Goal: Information Seeking & Learning: Learn about a topic

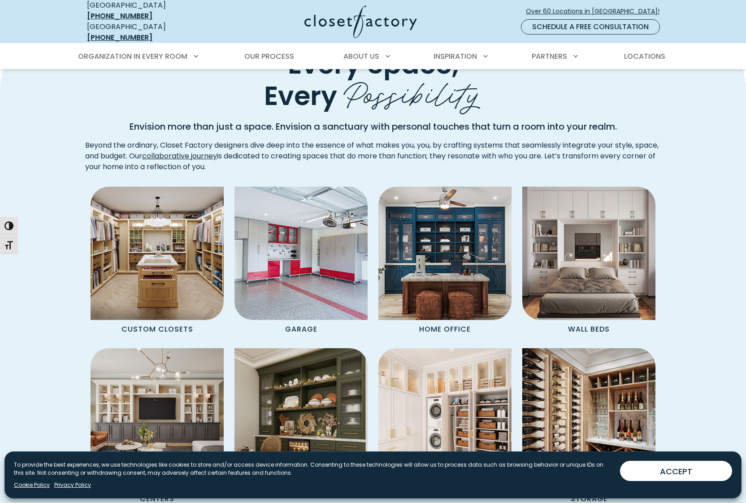
scroll to position [742, 0]
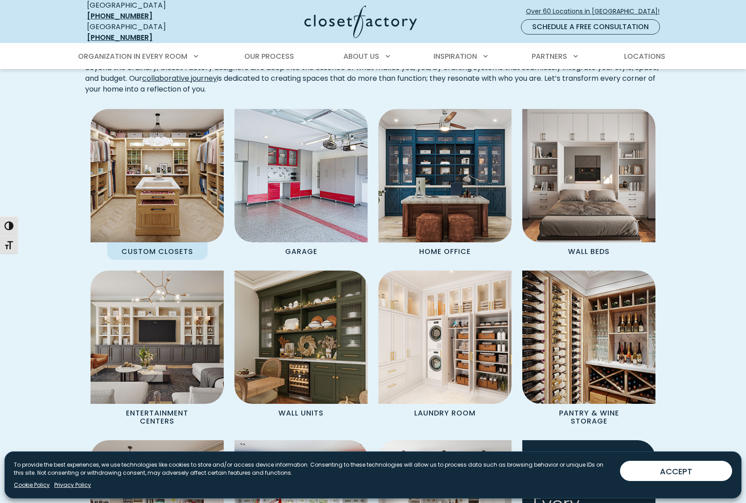
click at [160, 245] on p "Custom Closets" at bounding box center [157, 250] width 100 height 17
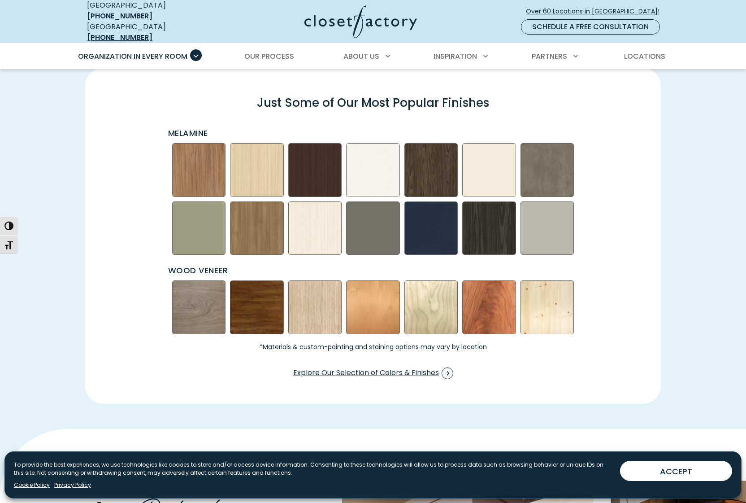
scroll to position [1365, 0]
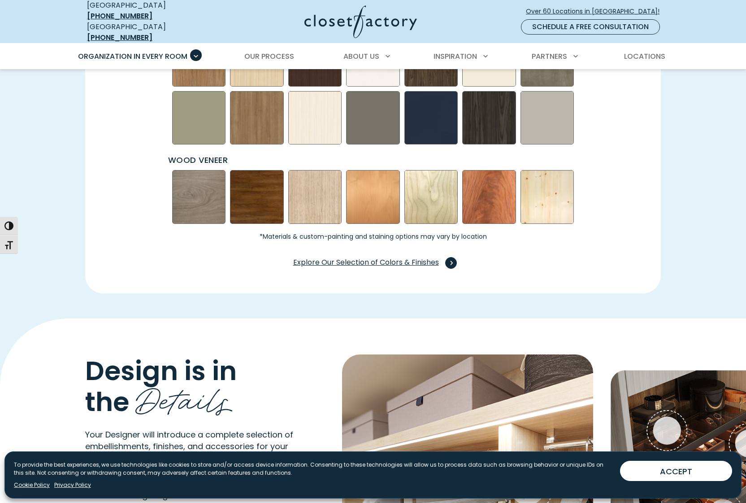
click at [417, 257] on span "Explore Our Selection of Colors & Finishes" at bounding box center [373, 263] width 160 height 12
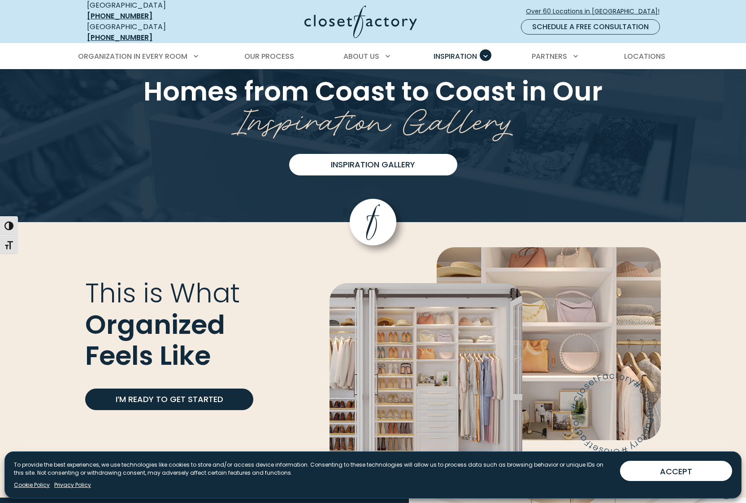
scroll to position [2257, 0]
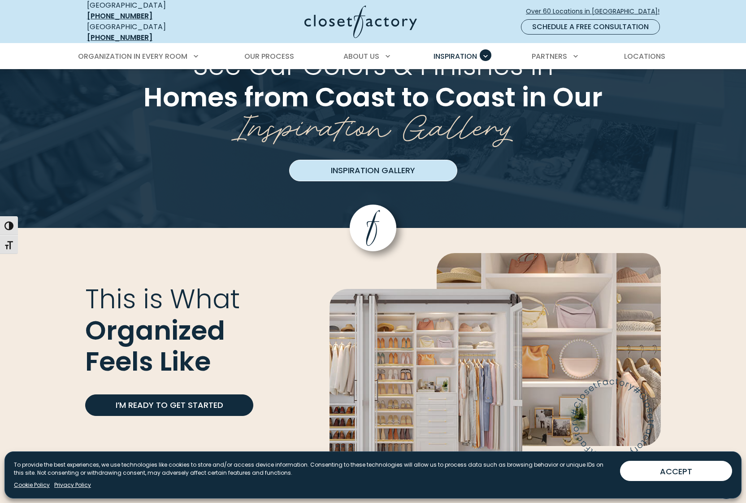
click at [363, 160] on link "Inspiration Gallery" at bounding box center [373, 171] width 168 height 22
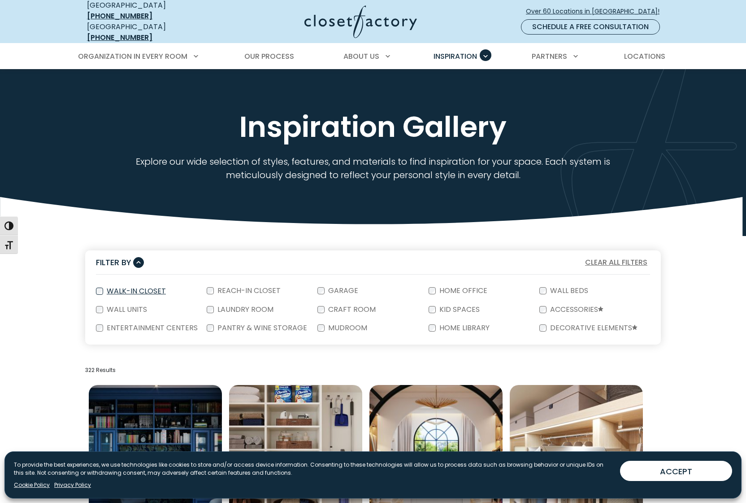
click at [128, 287] on label "Walk-In Closet" at bounding box center [135, 290] width 65 height 7
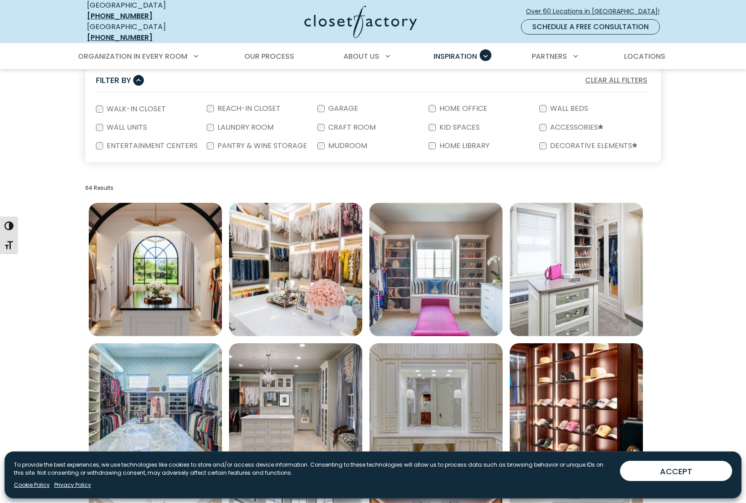
scroll to position [194, 0]
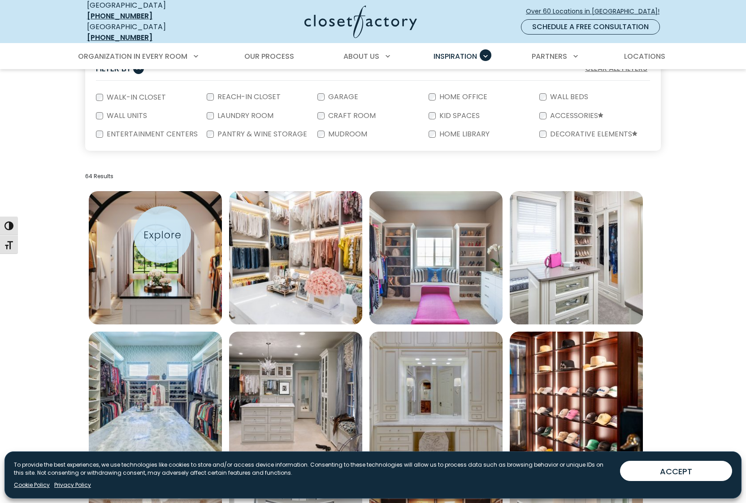
click at [162, 235] on img "Open inspiration gallery to preview enlarged image" at bounding box center [155, 257] width 133 height 133
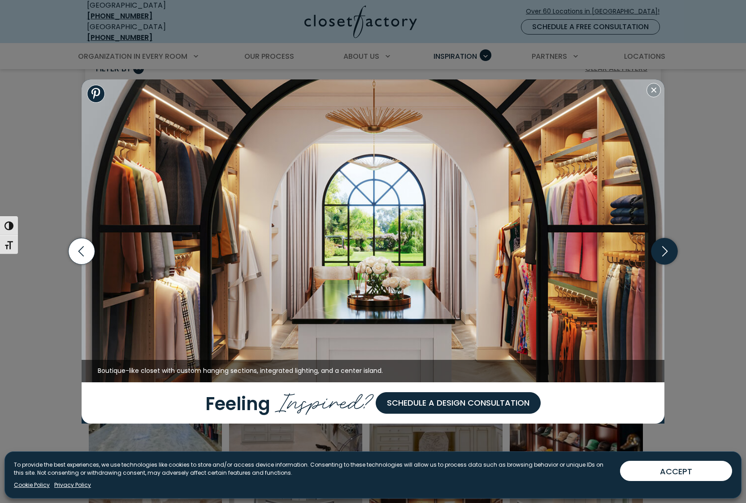
click at [667, 252] on icon "button" at bounding box center [664, 251] width 5 height 10
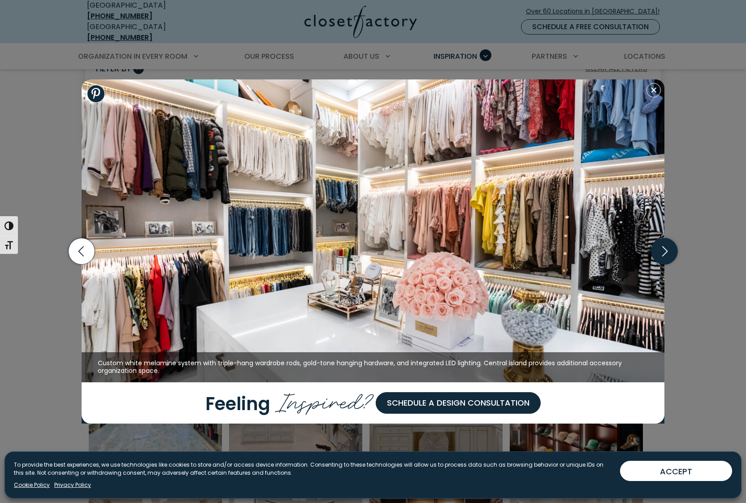
click at [667, 252] on icon "button" at bounding box center [664, 251] width 5 height 10
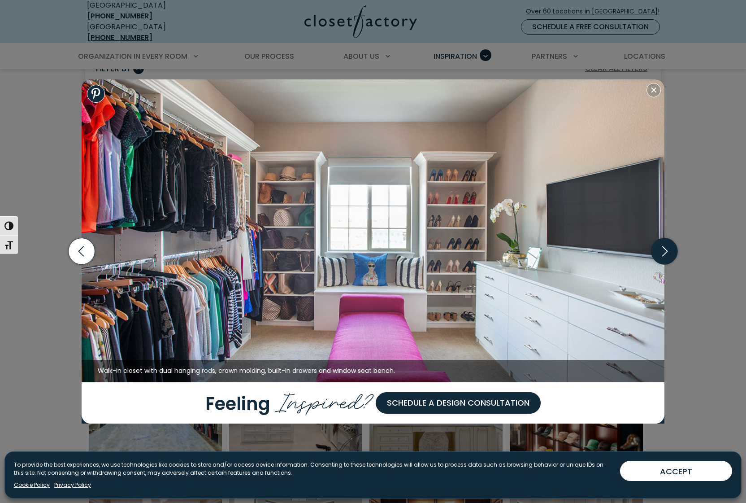
click at [667, 251] on icon "button" at bounding box center [664, 251] width 5 height 10
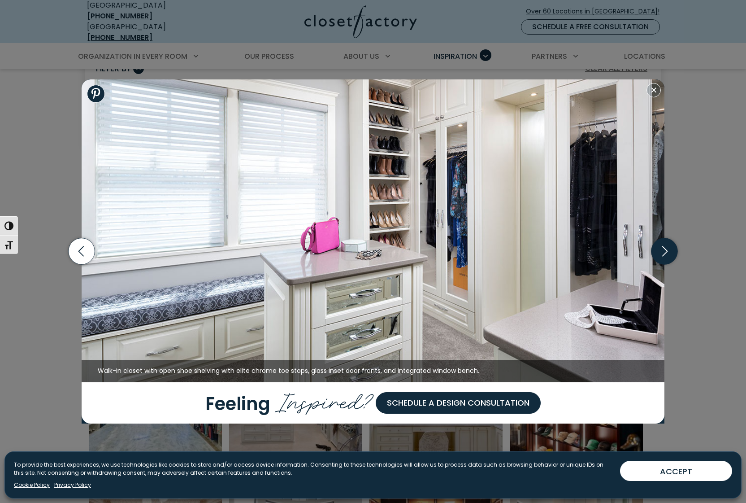
click at [667, 250] on icon "button" at bounding box center [665, 251] width 26 height 26
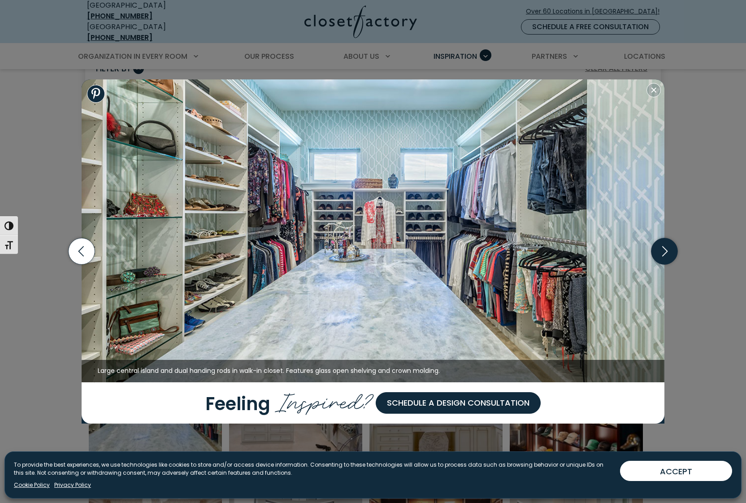
click at [667, 251] on icon "button" at bounding box center [664, 251] width 5 height 10
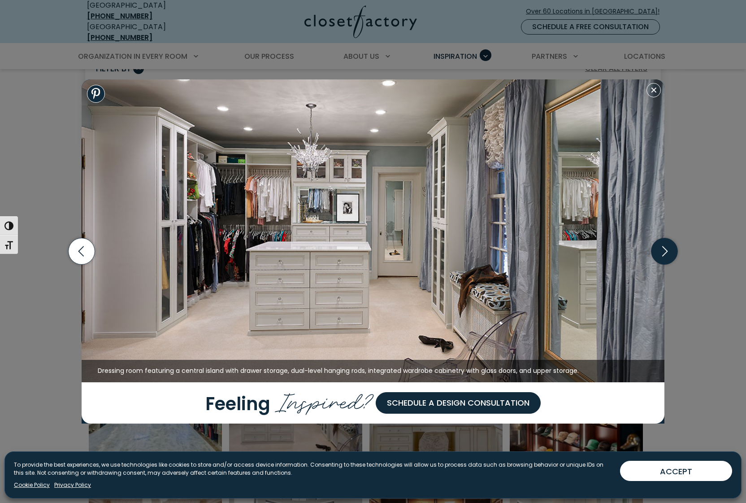
click at [666, 252] on icon "button" at bounding box center [665, 251] width 26 height 26
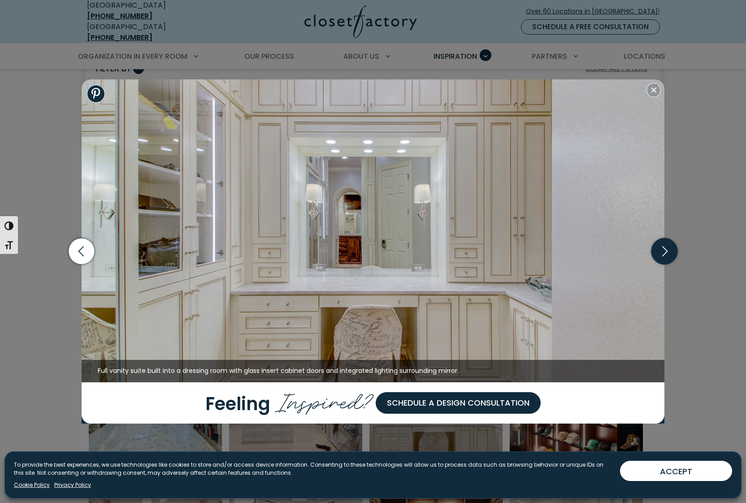
click at [665, 253] on icon "button" at bounding box center [664, 251] width 5 height 10
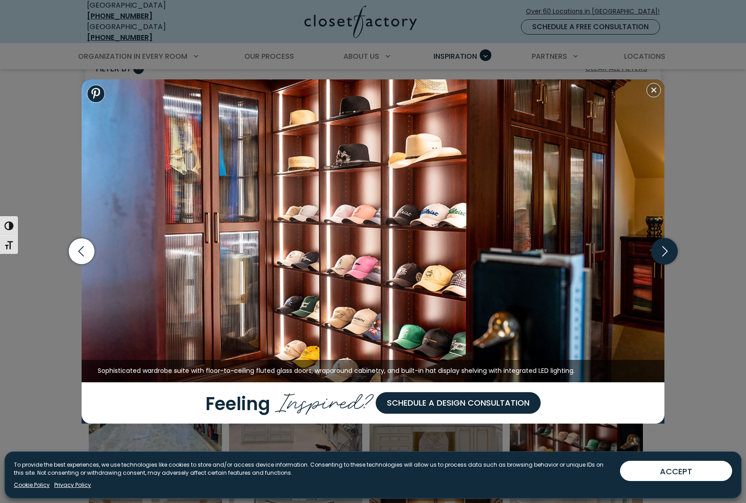
click at [665, 254] on icon "button" at bounding box center [664, 251] width 5 height 10
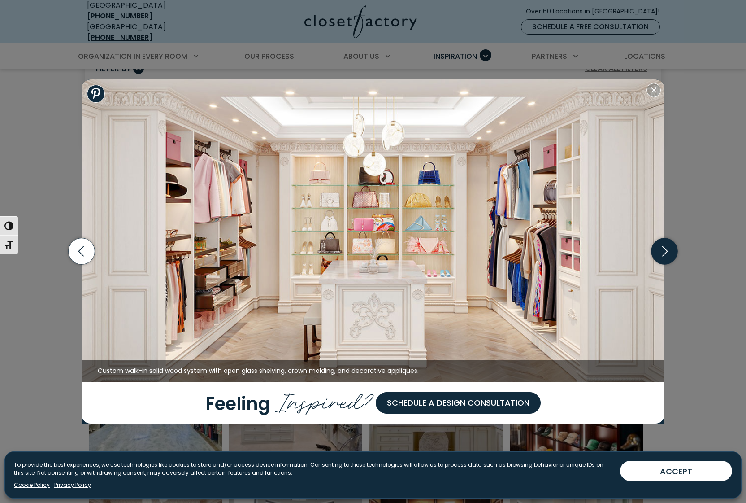
click at [665, 254] on icon "button" at bounding box center [665, 251] width 26 height 26
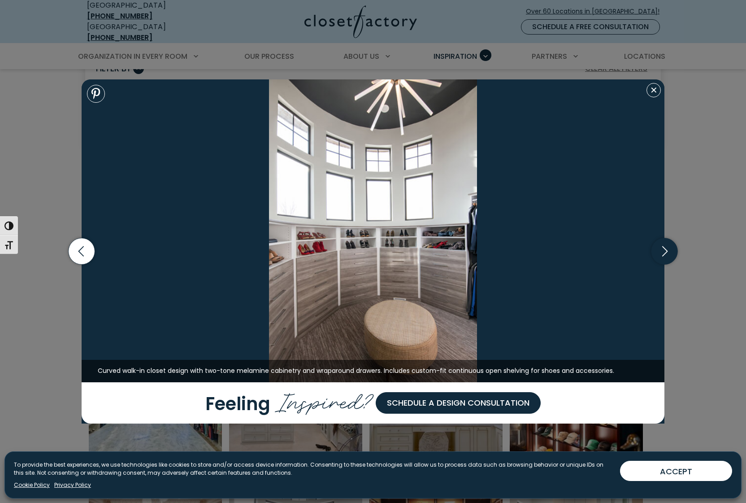
click at [665, 254] on icon "button" at bounding box center [665, 251] width 26 height 26
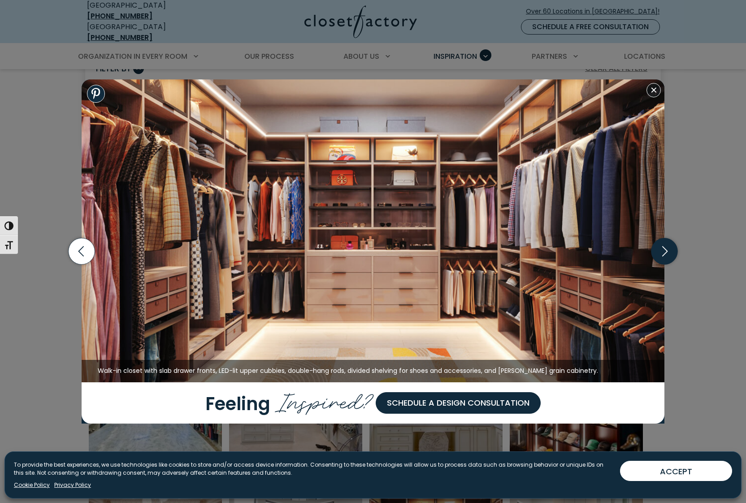
click at [665, 255] on icon "button" at bounding box center [665, 251] width 26 height 26
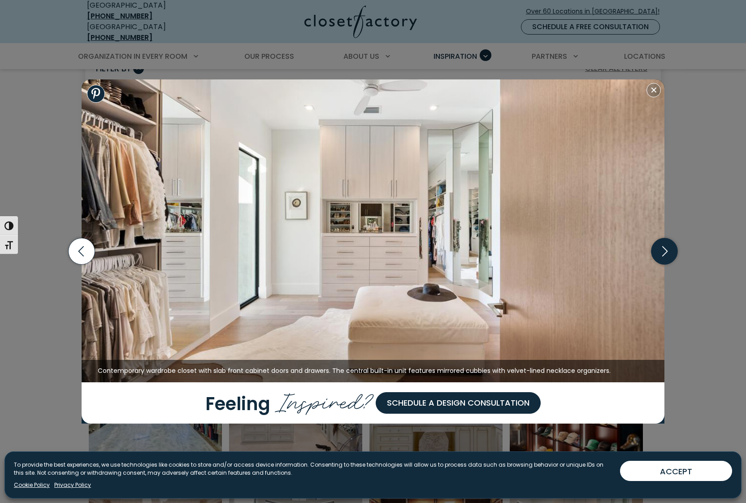
click at [665, 256] on icon "button" at bounding box center [665, 251] width 26 height 26
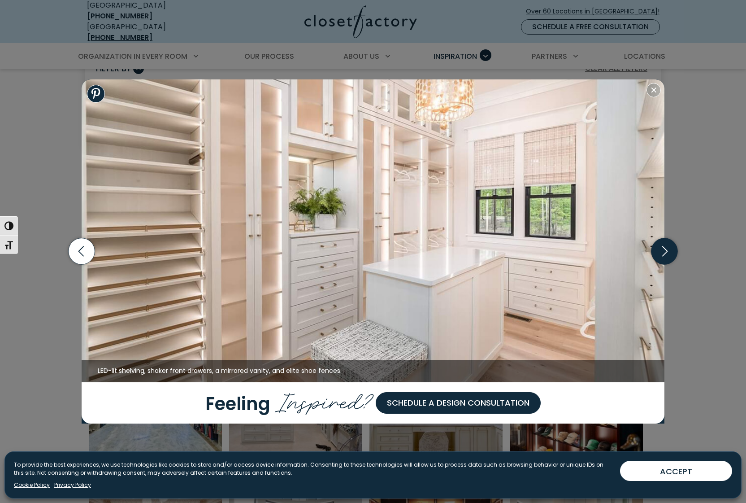
click at [666, 258] on icon "button" at bounding box center [665, 251] width 26 height 26
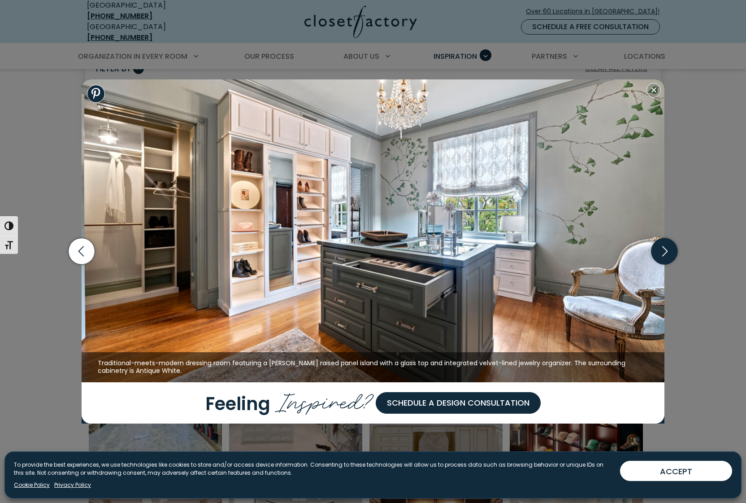
click at [665, 256] on icon "button" at bounding box center [665, 251] width 26 height 26
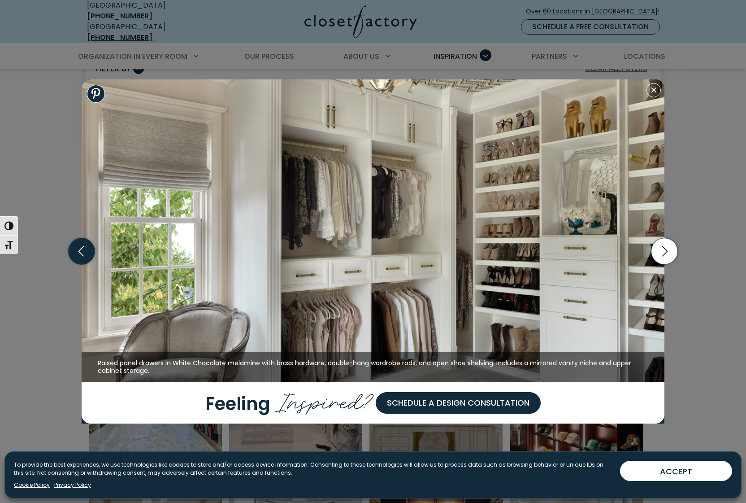
click at [91, 256] on icon "button" at bounding box center [82, 251] width 26 height 26
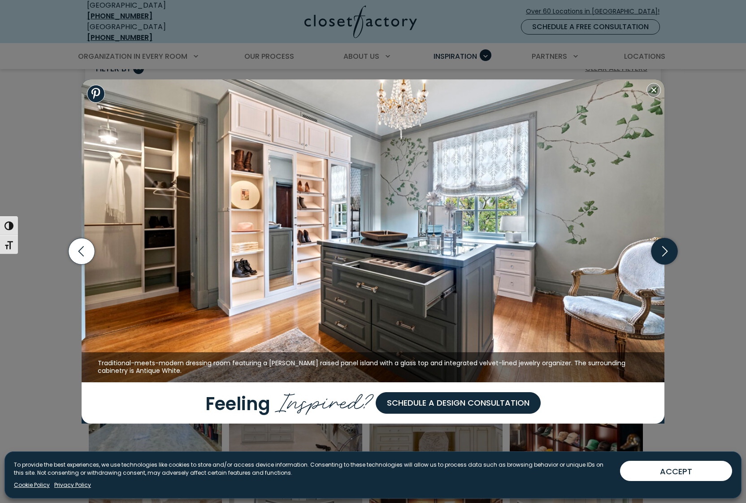
click at [667, 248] on icon "button" at bounding box center [665, 251] width 26 height 26
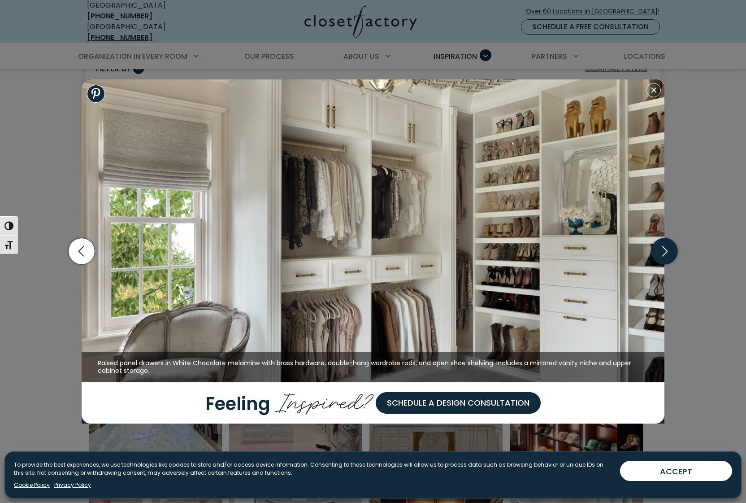
click at [665, 252] on icon "button" at bounding box center [665, 251] width 26 height 26
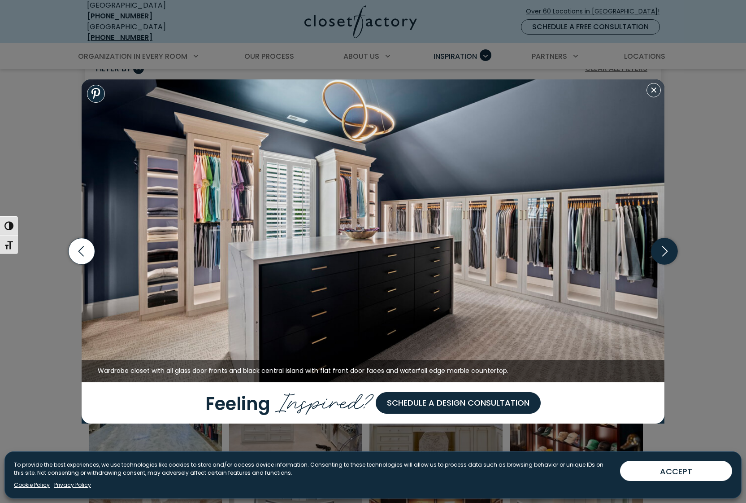
click at [665, 252] on icon "button" at bounding box center [665, 251] width 26 height 26
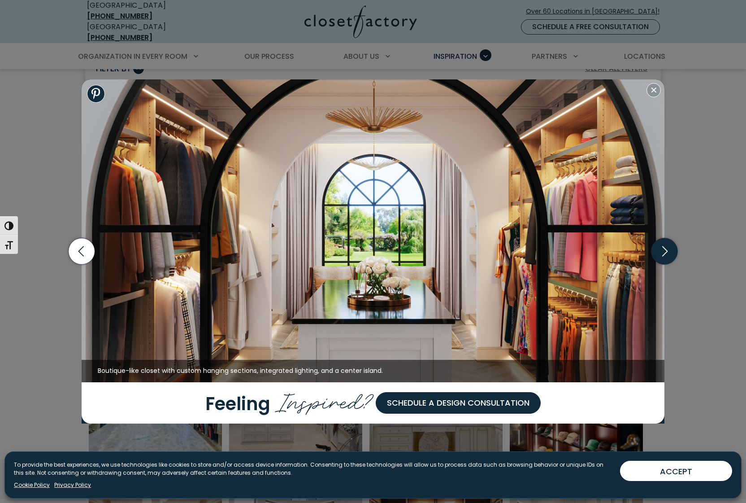
click at [665, 252] on icon "button" at bounding box center [665, 251] width 26 height 26
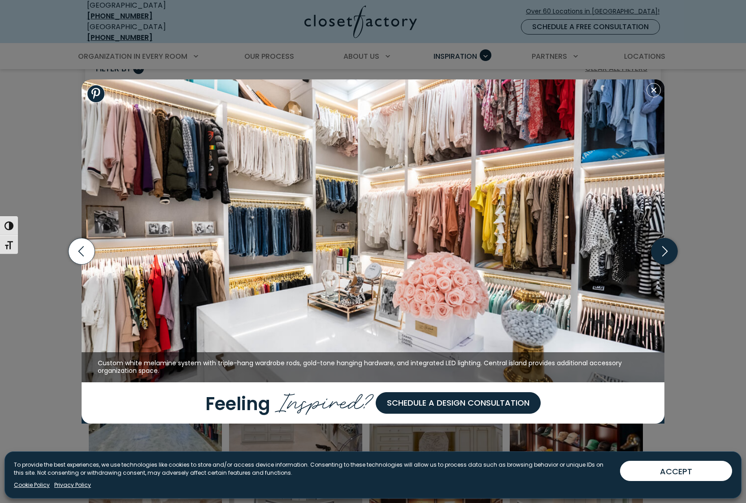
click at [665, 252] on icon "button" at bounding box center [665, 251] width 26 height 26
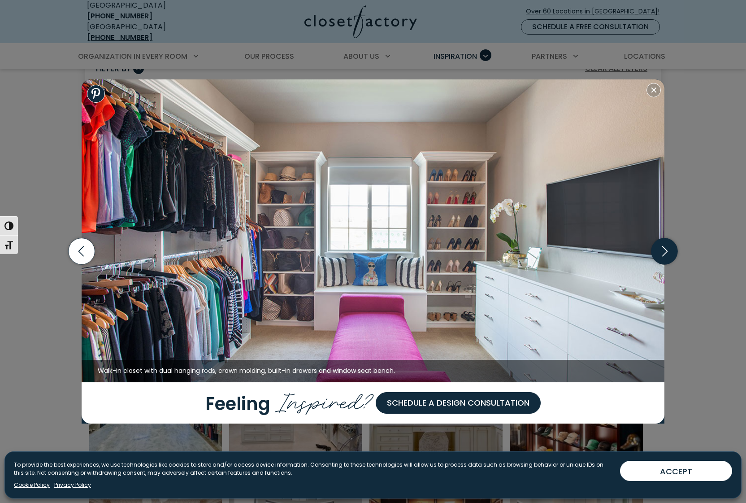
click at [665, 252] on icon "button" at bounding box center [665, 251] width 26 height 26
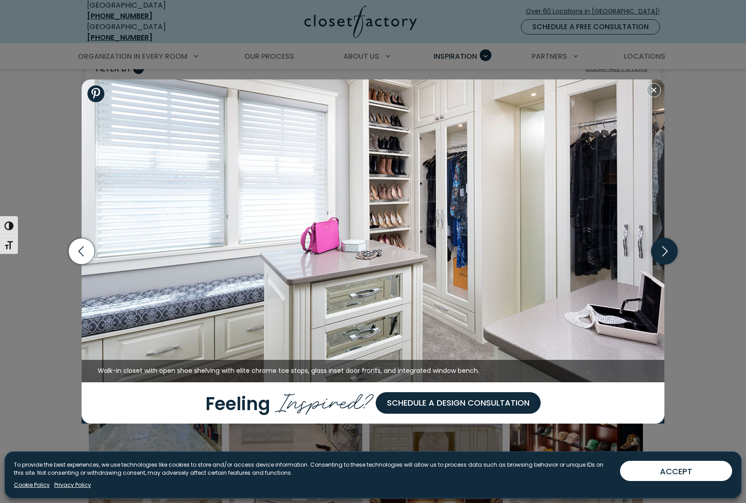
click at [665, 252] on icon "button" at bounding box center [665, 251] width 26 height 26
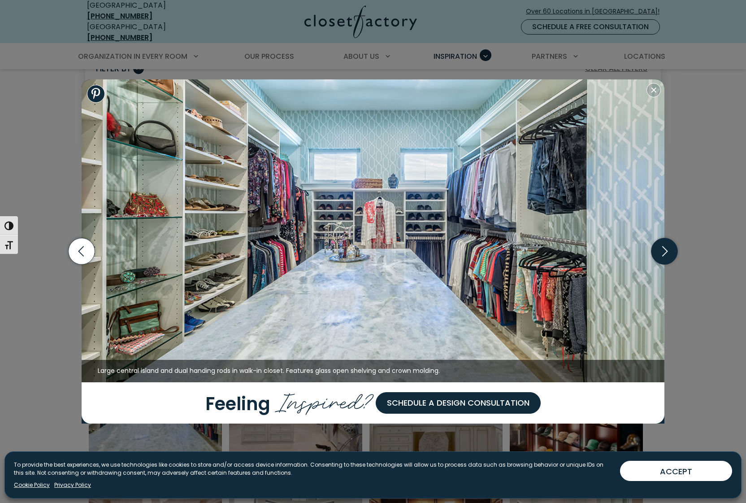
click at [665, 252] on icon "button" at bounding box center [665, 251] width 26 height 26
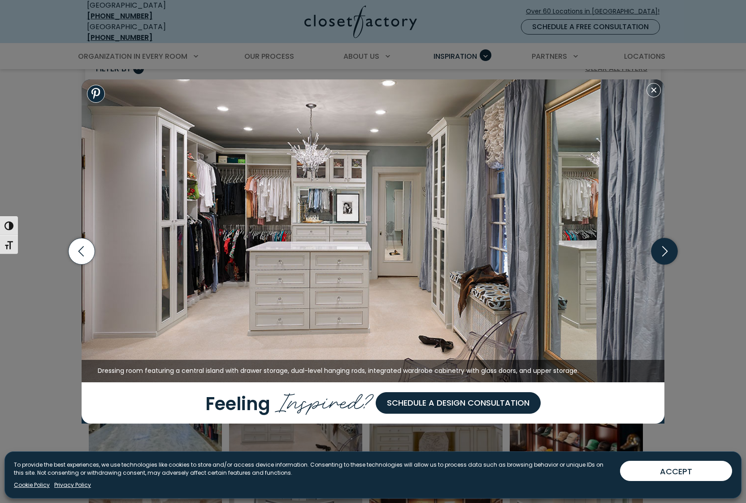
click at [665, 252] on icon "button" at bounding box center [665, 251] width 26 height 26
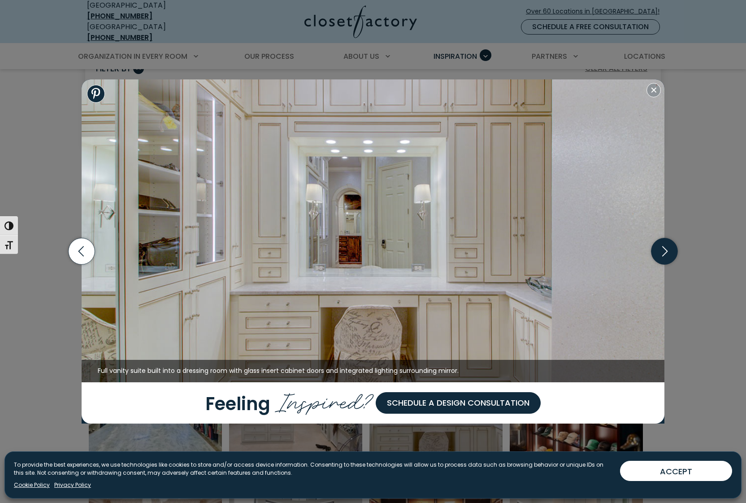
click at [665, 252] on icon "button" at bounding box center [665, 251] width 26 height 26
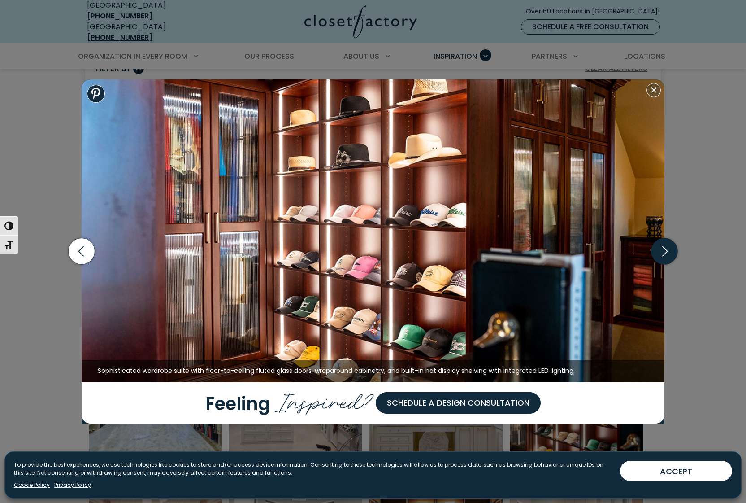
click at [665, 252] on icon "button" at bounding box center [665, 251] width 26 height 26
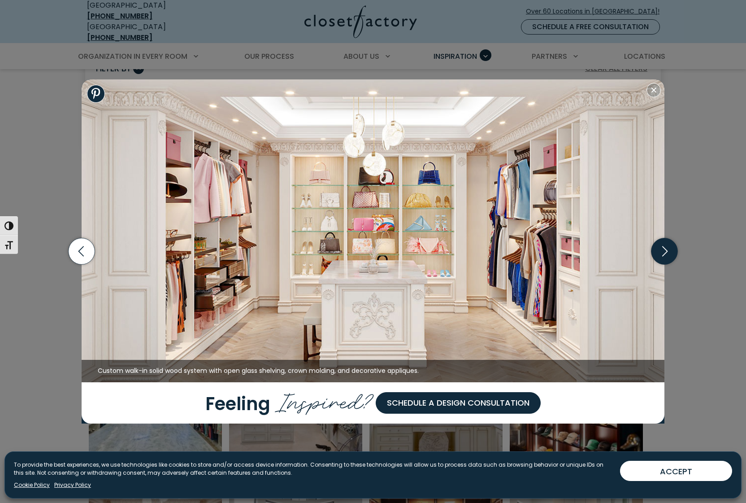
click at [665, 252] on icon "button" at bounding box center [665, 251] width 26 height 26
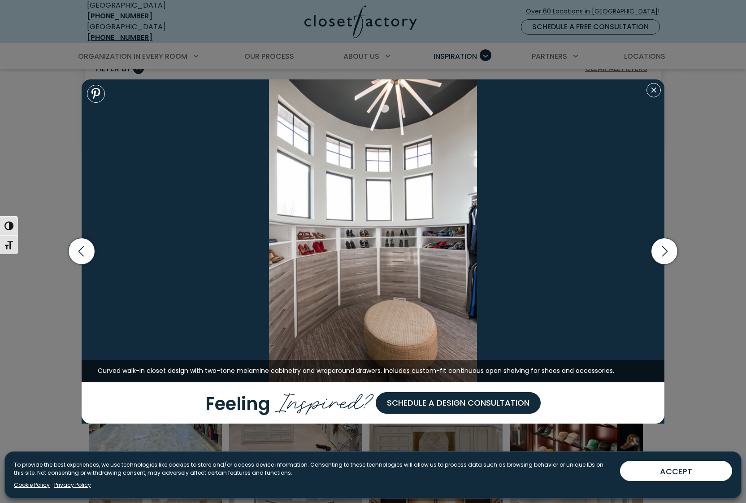
click at [655, 89] on button "Close modal" at bounding box center [654, 90] width 14 height 14
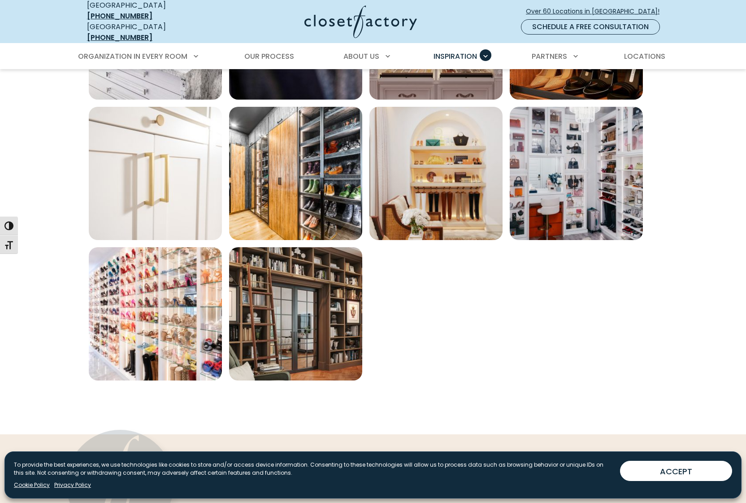
scroll to position [578, 0]
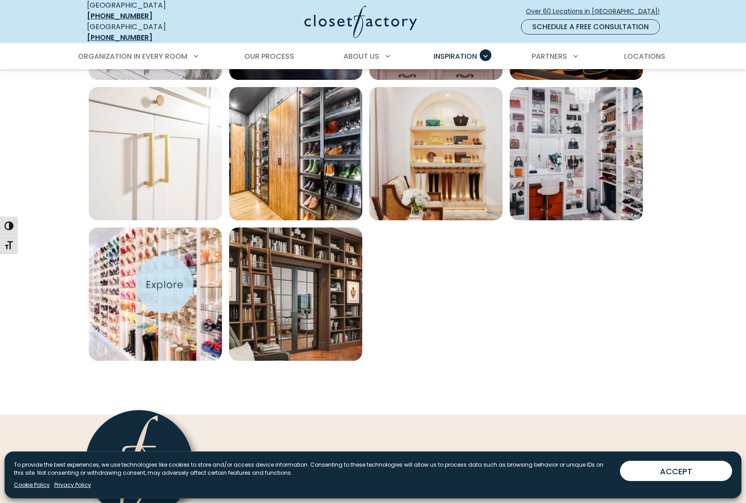
click at [165, 284] on img "Open inspiration gallery to preview enlarged image" at bounding box center [155, 293] width 133 height 133
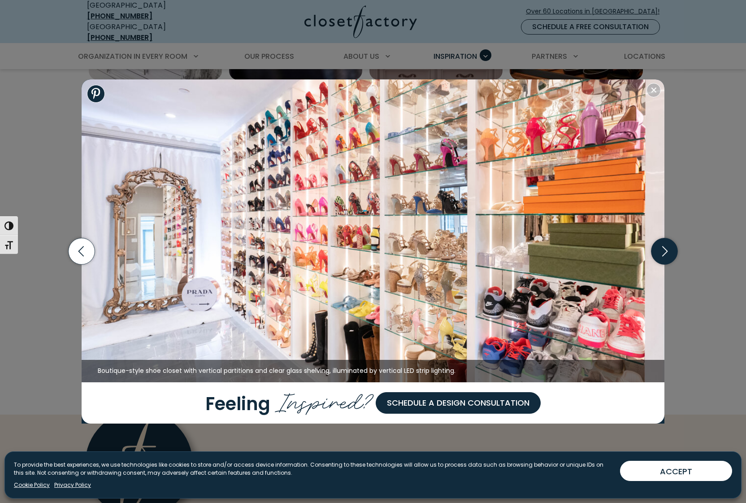
click at [676, 253] on icon "button" at bounding box center [665, 251] width 26 height 26
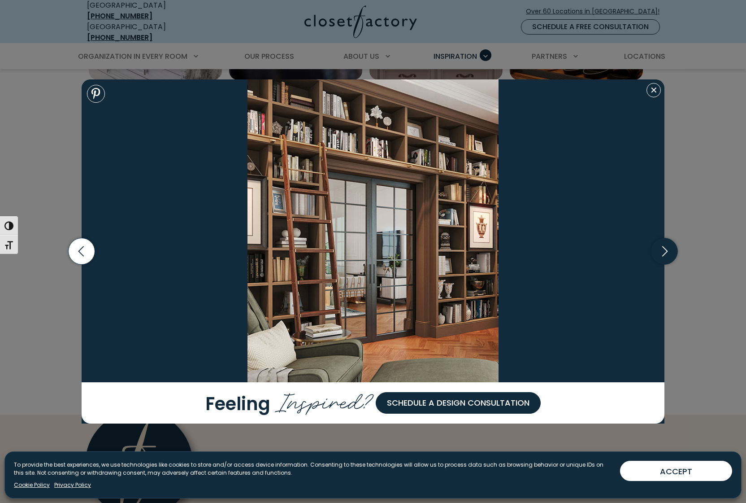
click at [670, 252] on icon "button" at bounding box center [665, 251] width 26 height 26
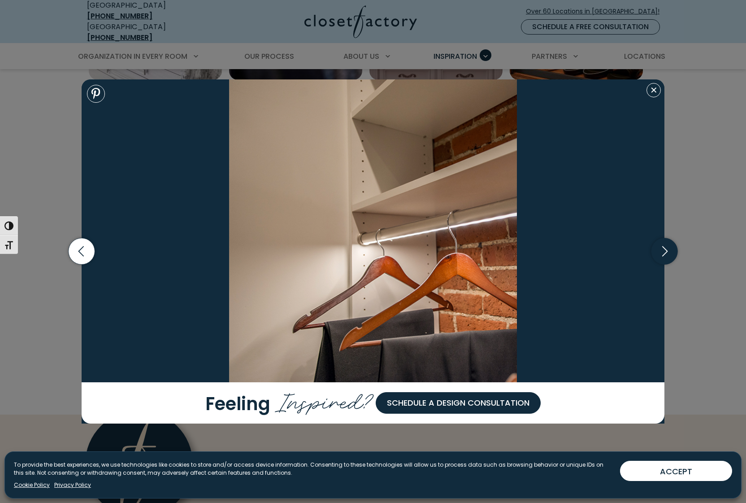
click at [669, 254] on icon "button" at bounding box center [665, 251] width 26 height 26
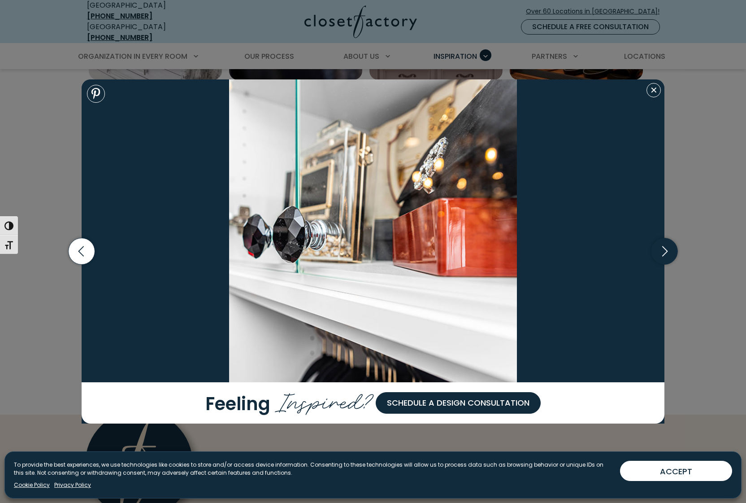
click at [669, 254] on icon "button" at bounding box center [665, 251] width 26 height 26
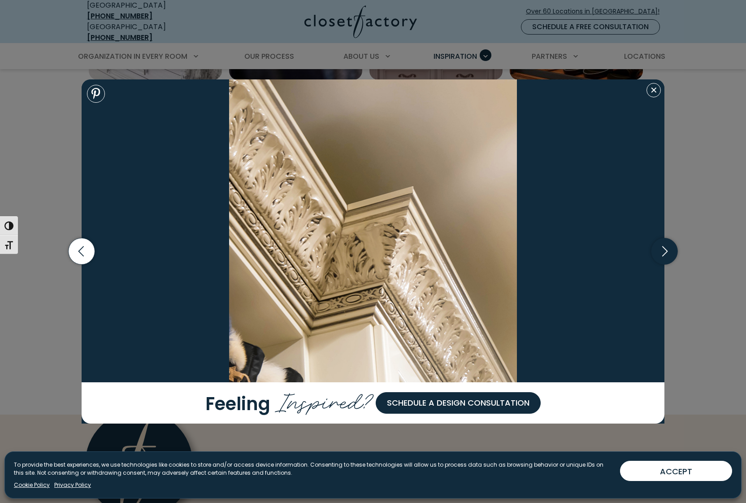
click at [669, 254] on icon "button" at bounding box center [665, 251] width 26 height 26
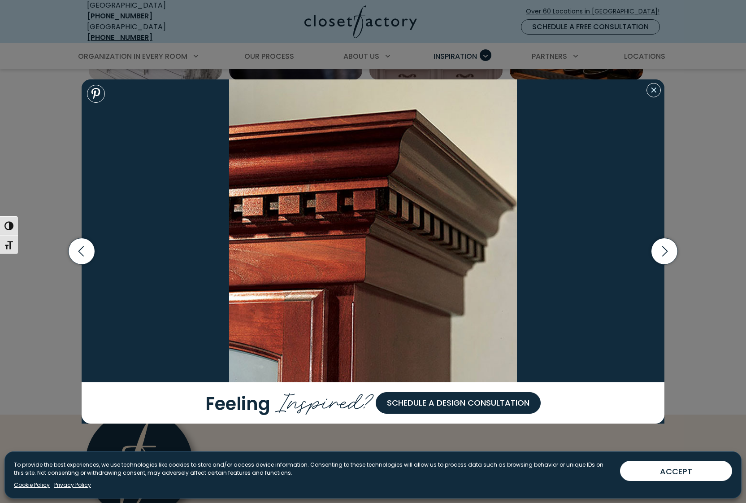
click at [654, 90] on button "Close modal" at bounding box center [654, 90] width 14 height 14
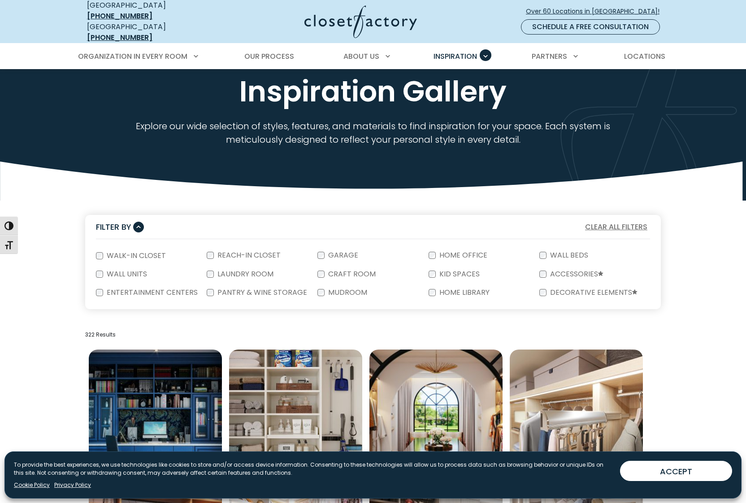
scroll to position [198, 0]
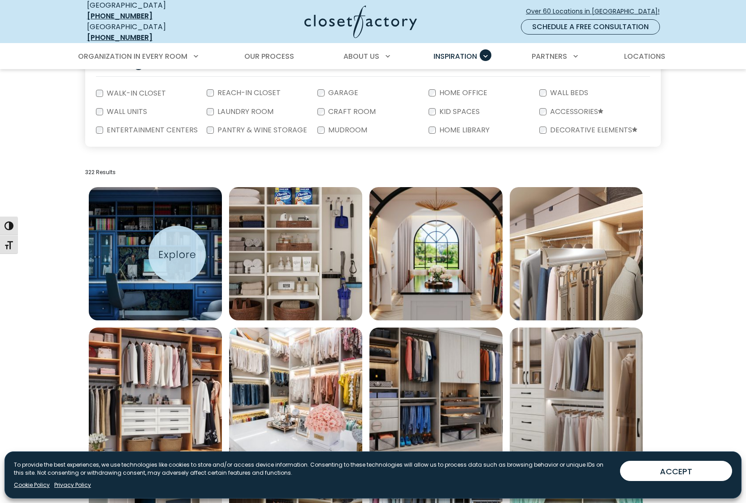
click at [177, 254] on img "Open inspiration gallery to preview enlarged image" at bounding box center [155, 253] width 133 height 133
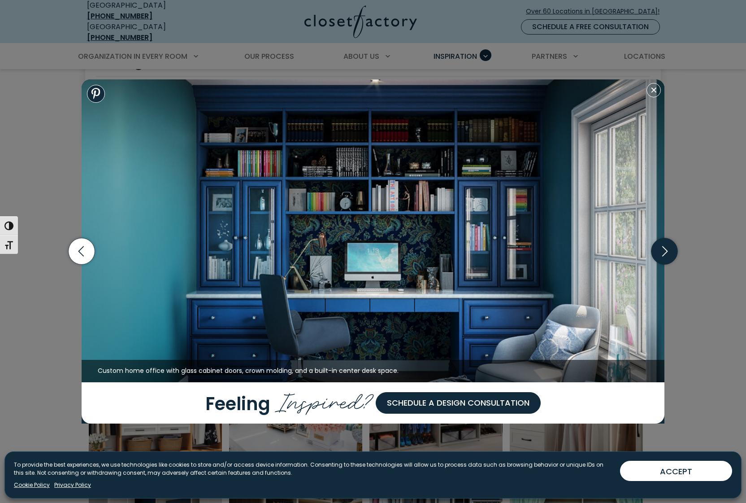
click at [663, 253] on icon "button" at bounding box center [665, 251] width 26 height 26
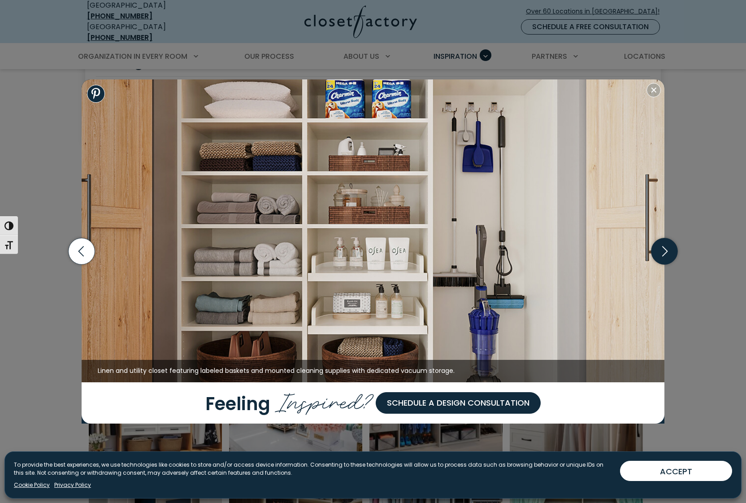
click at [664, 255] on icon "button" at bounding box center [664, 251] width 5 height 10
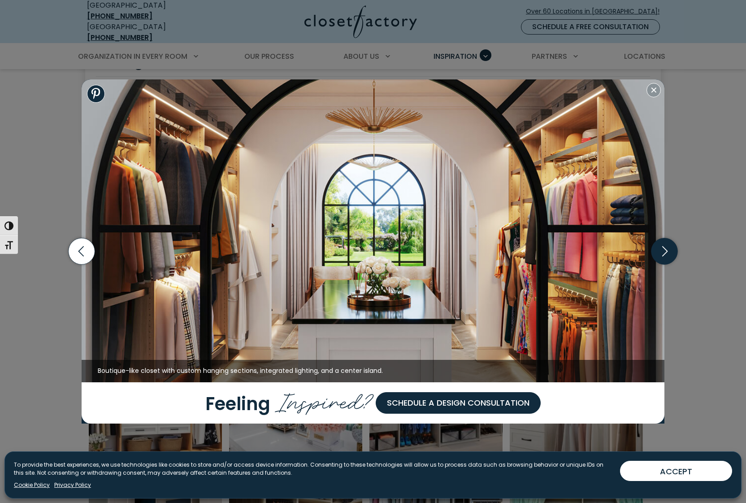
click at [664, 256] on icon "button" at bounding box center [665, 251] width 26 height 26
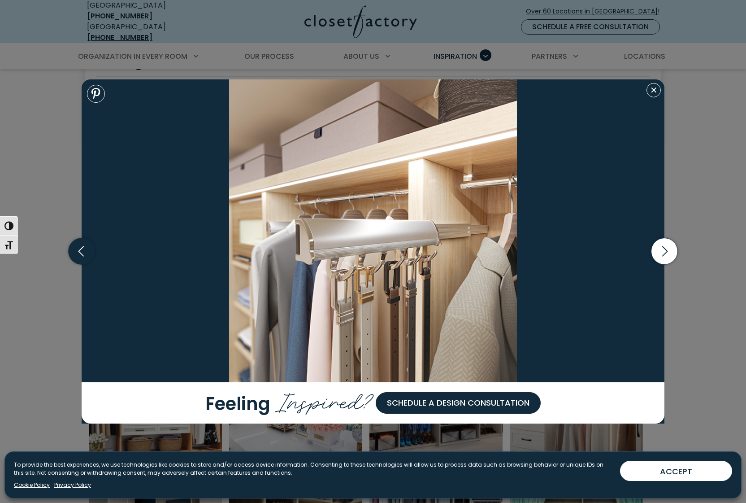
click at [76, 255] on icon "button" at bounding box center [82, 251] width 26 height 26
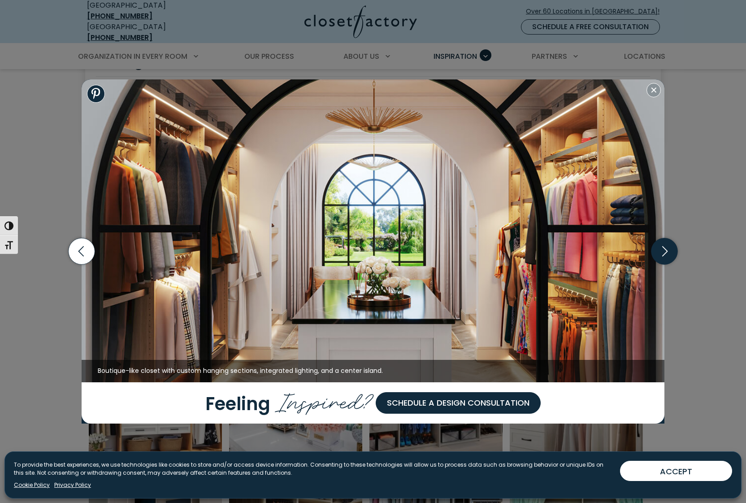
click at [662, 259] on icon "button" at bounding box center [665, 251] width 26 height 26
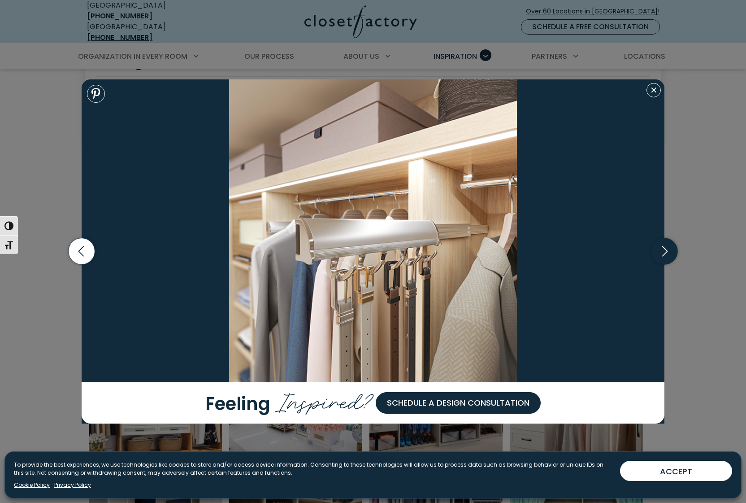
click at [667, 252] on icon "button" at bounding box center [665, 251] width 26 height 26
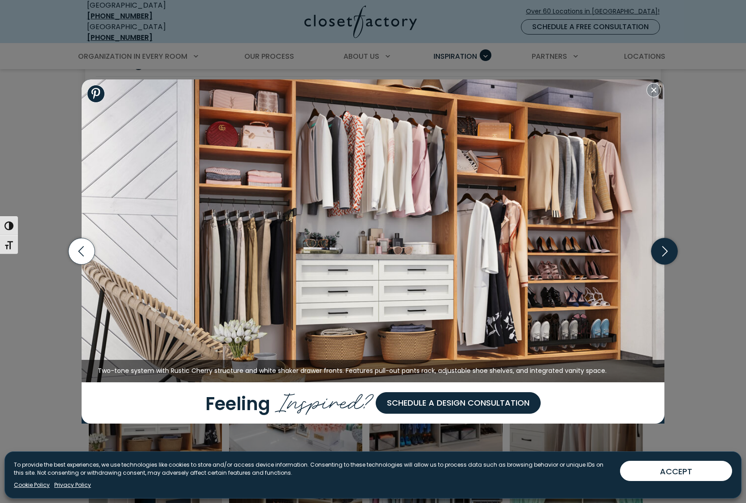
click at [666, 263] on icon "button" at bounding box center [665, 251] width 26 height 26
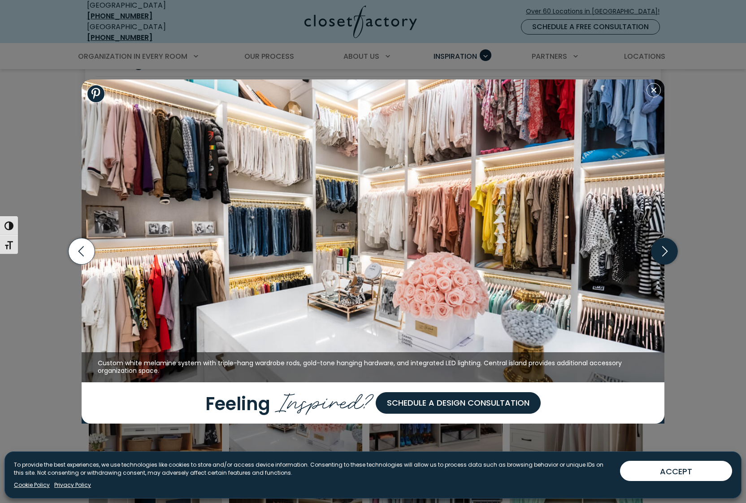
click at [666, 263] on icon "button" at bounding box center [665, 251] width 26 height 26
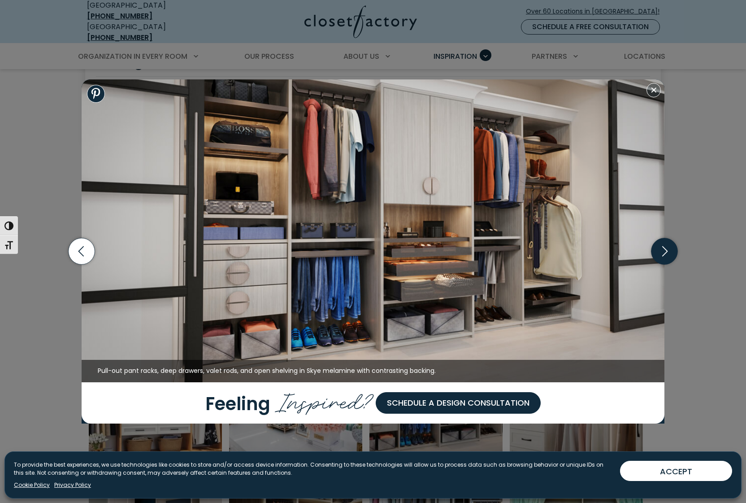
click at [666, 261] on icon "button" at bounding box center [665, 251] width 26 height 26
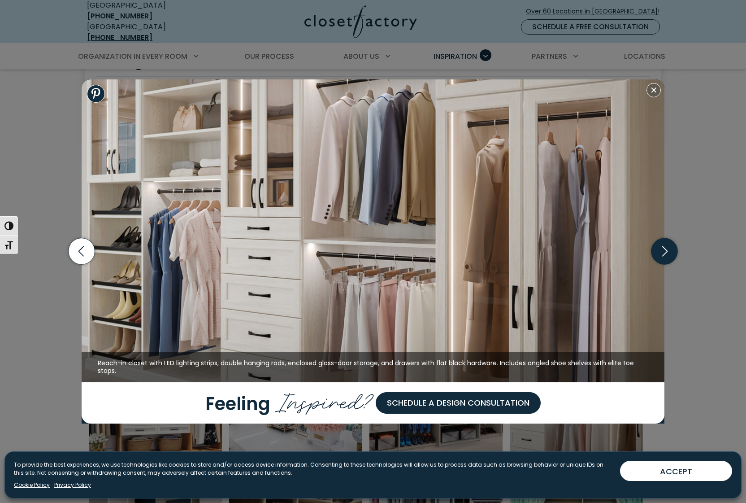
click at [666, 261] on icon "button" at bounding box center [665, 251] width 26 height 26
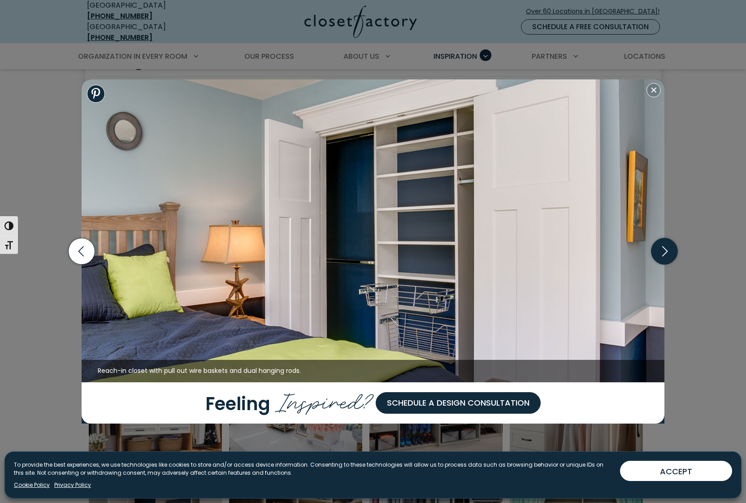
click at [666, 261] on icon "button" at bounding box center [665, 251] width 26 height 26
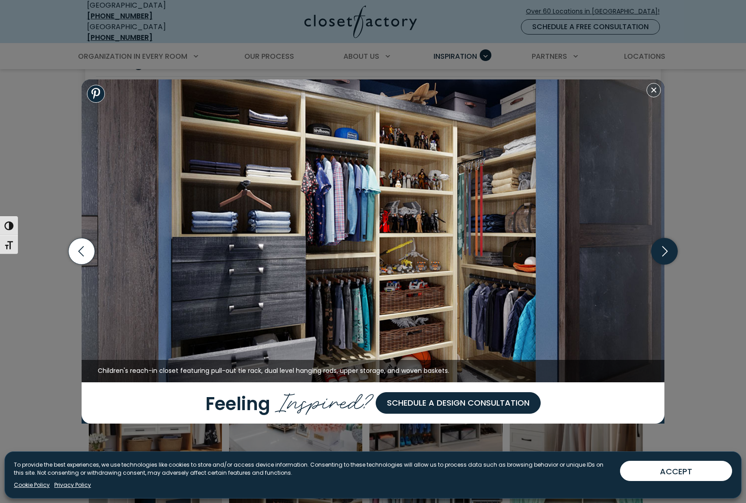
click at [666, 262] on icon "button" at bounding box center [665, 251] width 26 height 26
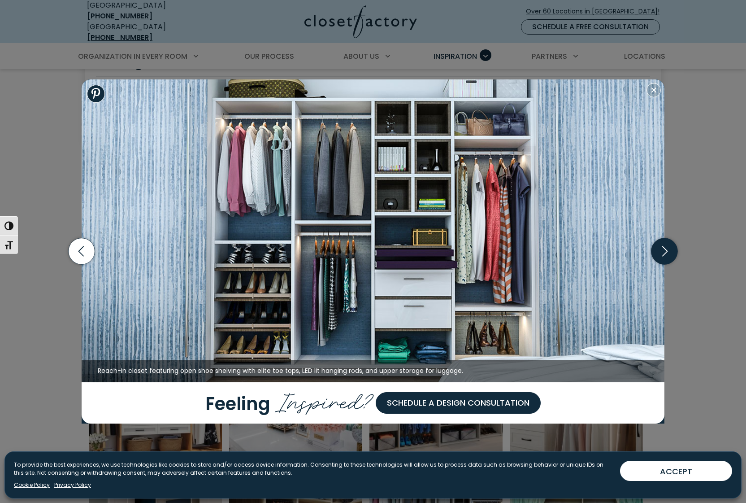
click at [666, 262] on icon "button" at bounding box center [665, 251] width 26 height 26
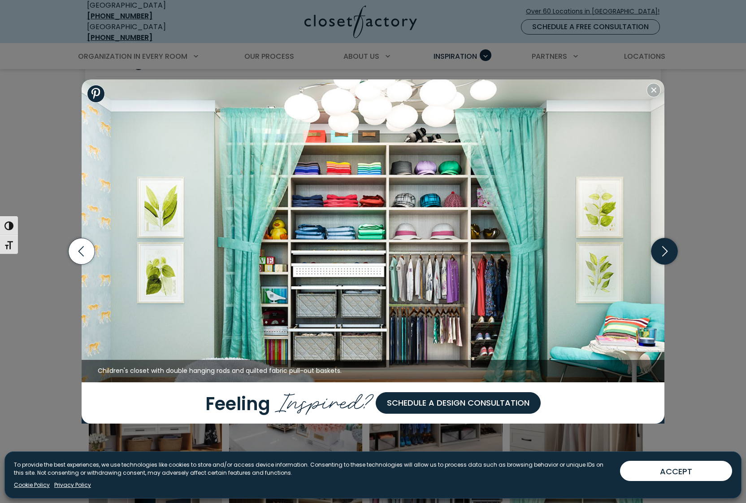
click at [666, 263] on icon "button" at bounding box center [665, 251] width 26 height 26
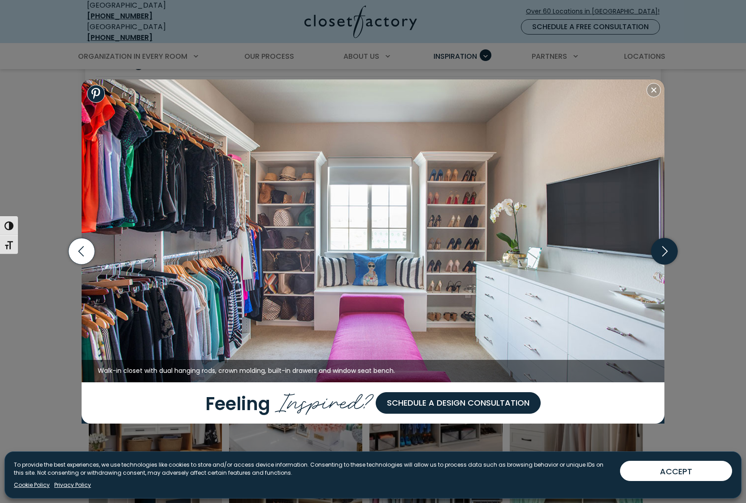
click at [666, 263] on icon "button" at bounding box center [665, 251] width 26 height 26
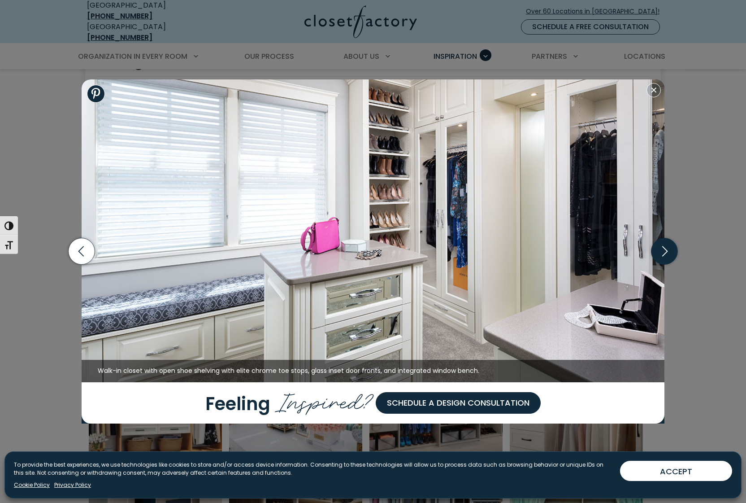
click at [666, 263] on icon "button" at bounding box center [665, 251] width 26 height 26
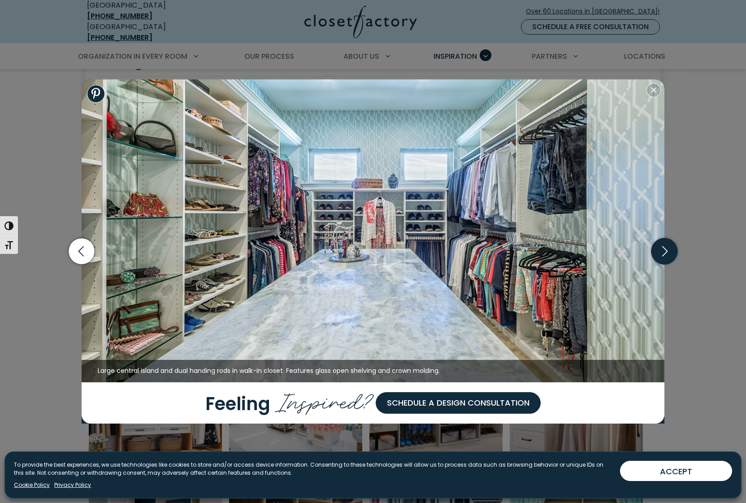
click at [666, 263] on icon "button" at bounding box center [665, 251] width 26 height 26
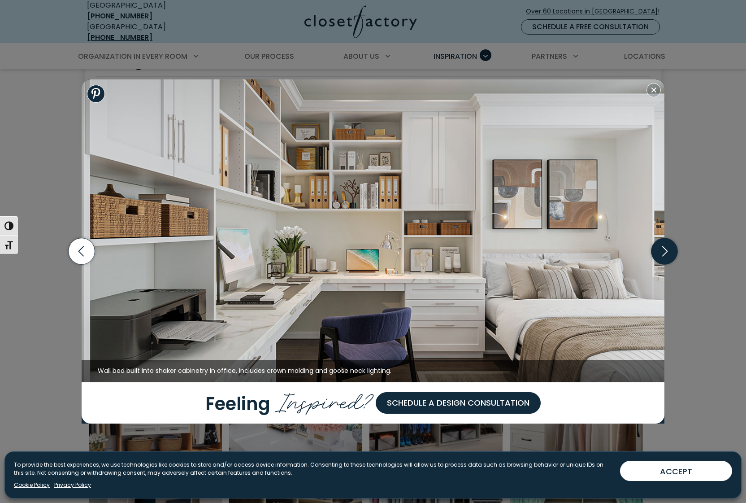
click at [666, 263] on icon "button" at bounding box center [665, 251] width 26 height 26
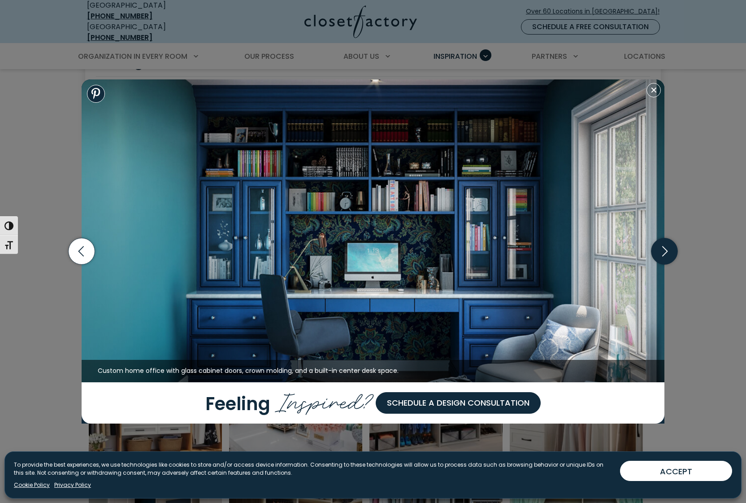
click at [666, 263] on icon "button" at bounding box center [665, 251] width 26 height 26
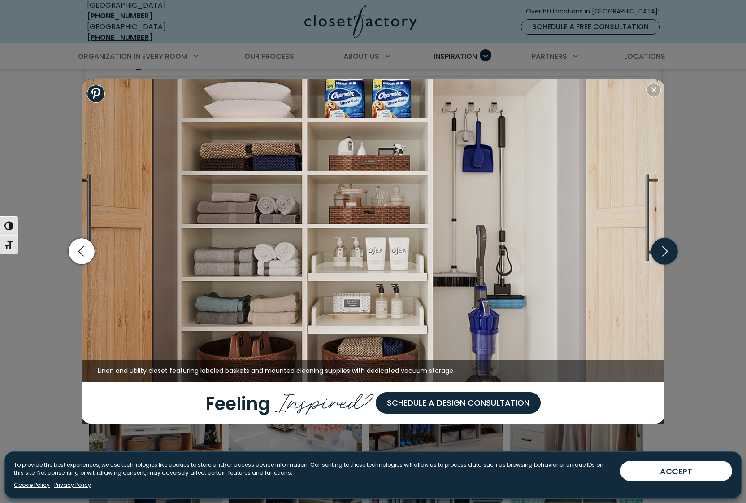
click at [666, 262] on icon "button" at bounding box center [665, 251] width 26 height 26
